Goal: Task Accomplishment & Management: Complete application form

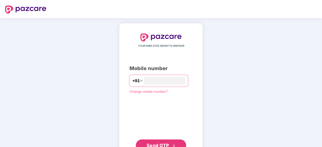
type input "**********"
click at [156, 142] on span "Send OTP" at bounding box center [161, 145] width 29 height 7
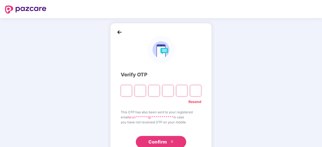
type input "*"
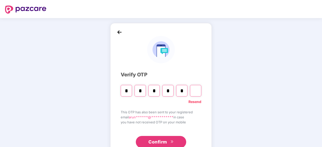
type input "*"
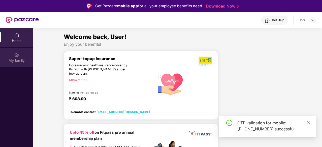
click at [12, 55] on div "My family" at bounding box center [16, 57] width 33 height 19
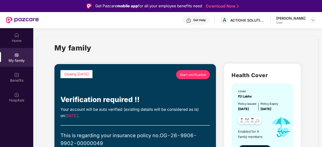
click at [186, 75] on span "Start verification" at bounding box center [193, 75] width 26 height 5
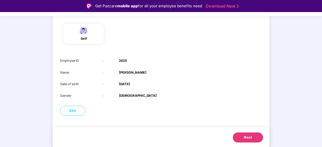
scroll to position [12, 0]
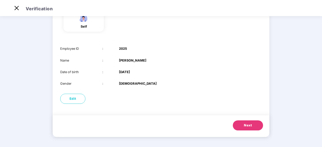
click at [248, 125] on span "Next" at bounding box center [248, 125] width 8 height 5
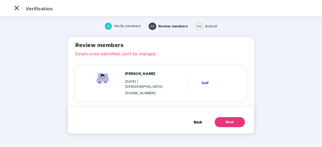
click at [225, 118] on button "Next" at bounding box center [230, 122] width 30 height 10
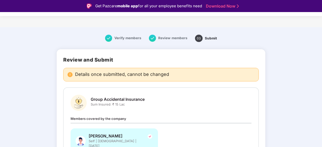
scroll to position [41, 0]
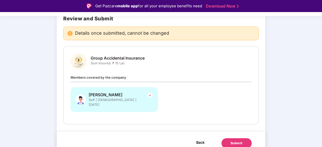
click at [198, 140] on span "Back" at bounding box center [200, 143] width 8 height 6
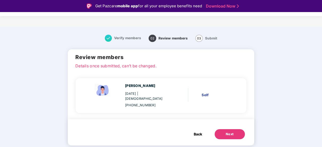
scroll to position [0, 0]
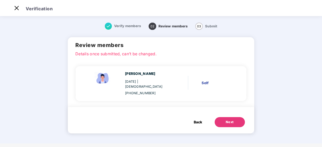
click at [198, 120] on span "Back" at bounding box center [198, 123] width 8 height 6
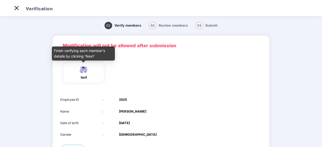
click at [81, 72] on img at bounding box center [83, 69] width 13 height 9
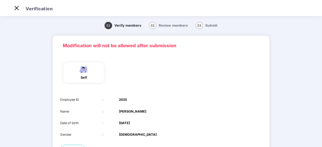
click at [85, 81] on div "self" at bounding box center [83, 73] width 40 height 20
click at [146, 75] on div "self" at bounding box center [161, 73] width 206 height 24
click at [16, 8] on img at bounding box center [17, 8] width 8 height 8
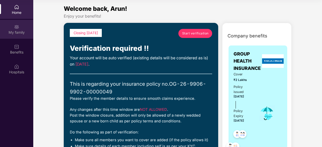
click at [17, 30] on div "My family" at bounding box center [16, 32] width 33 height 5
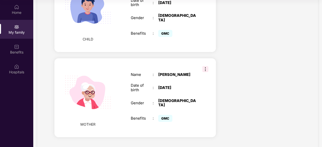
scroll to position [437, 0]
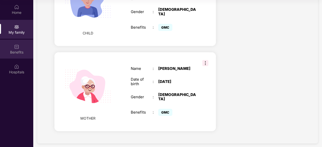
click at [18, 48] on img at bounding box center [16, 46] width 5 height 5
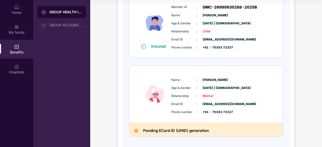
scroll to position [247, 0]
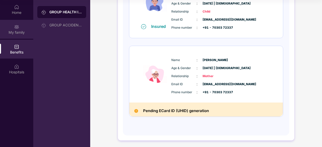
click at [23, 37] on div "My family" at bounding box center [16, 29] width 33 height 19
